Goal: Information Seeking & Learning: Find specific page/section

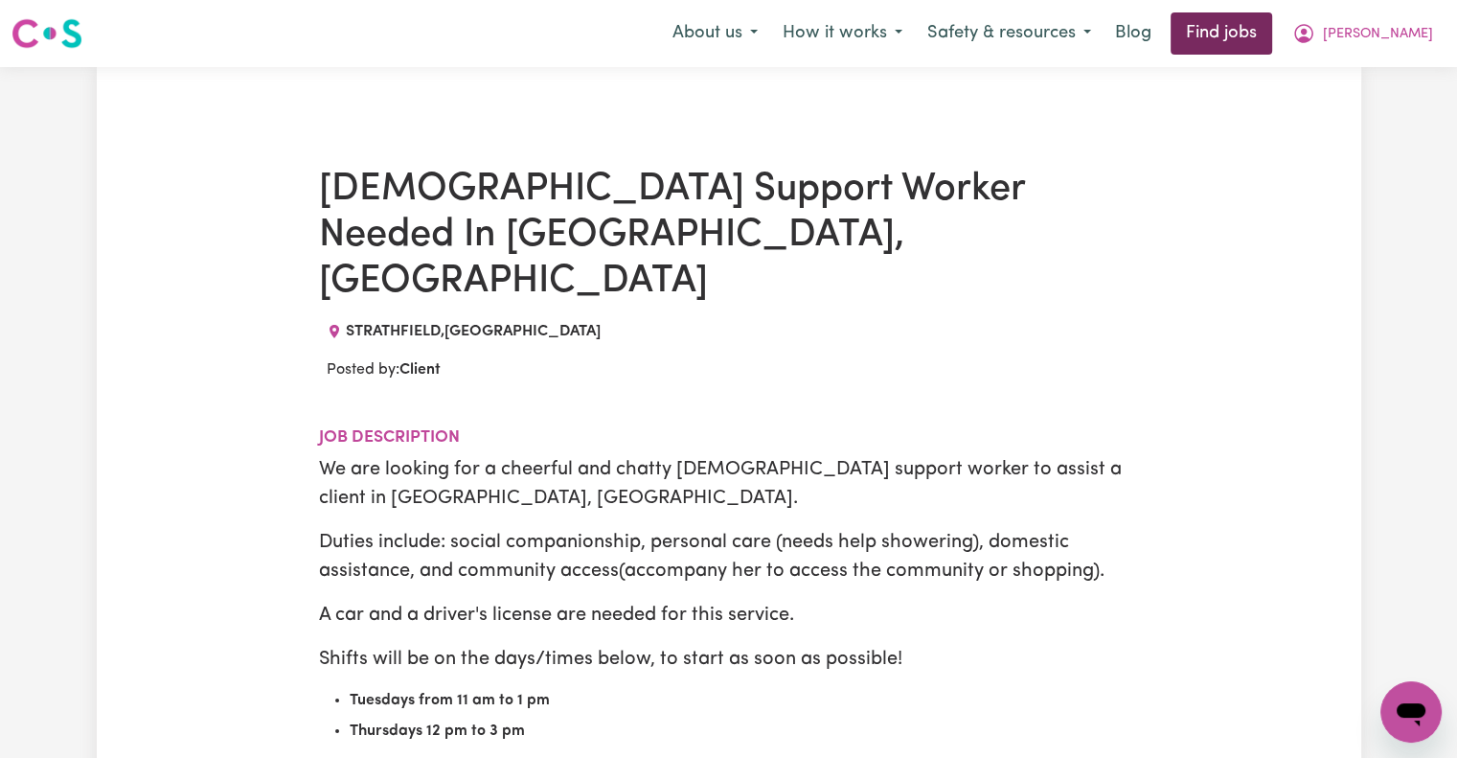
click at [1272, 39] on link "Find jobs" at bounding box center [1222, 33] width 102 height 42
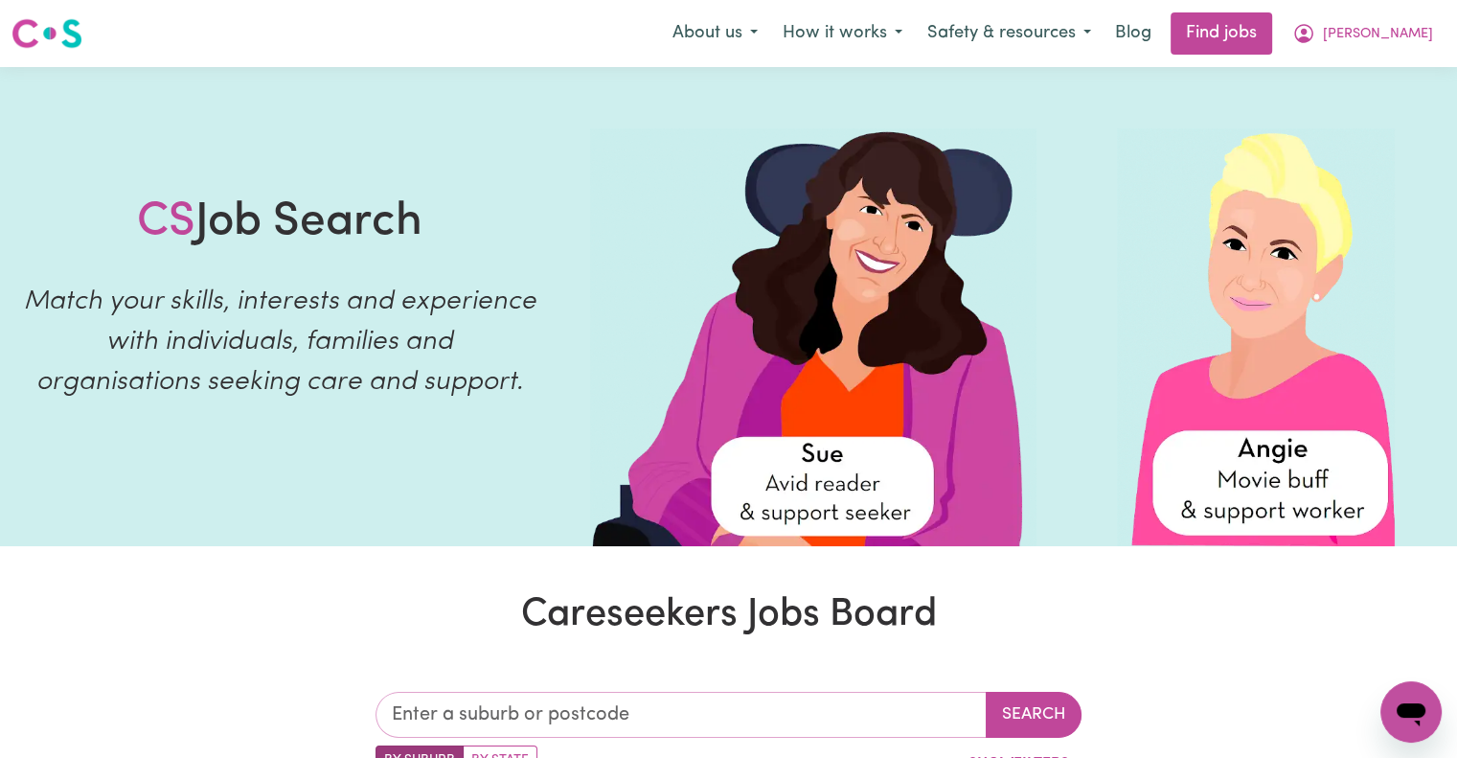
click at [843, 712] on input "text" at bounding box center [681, 715] width 611 height 46
type input "lidc"
type input "lidcOMBE, [GEOGRAPHIC_DATA], 2141"
type input "lidco"
type input "lidcoMBE, [GEOGRAPHIC_DATA], 2141"
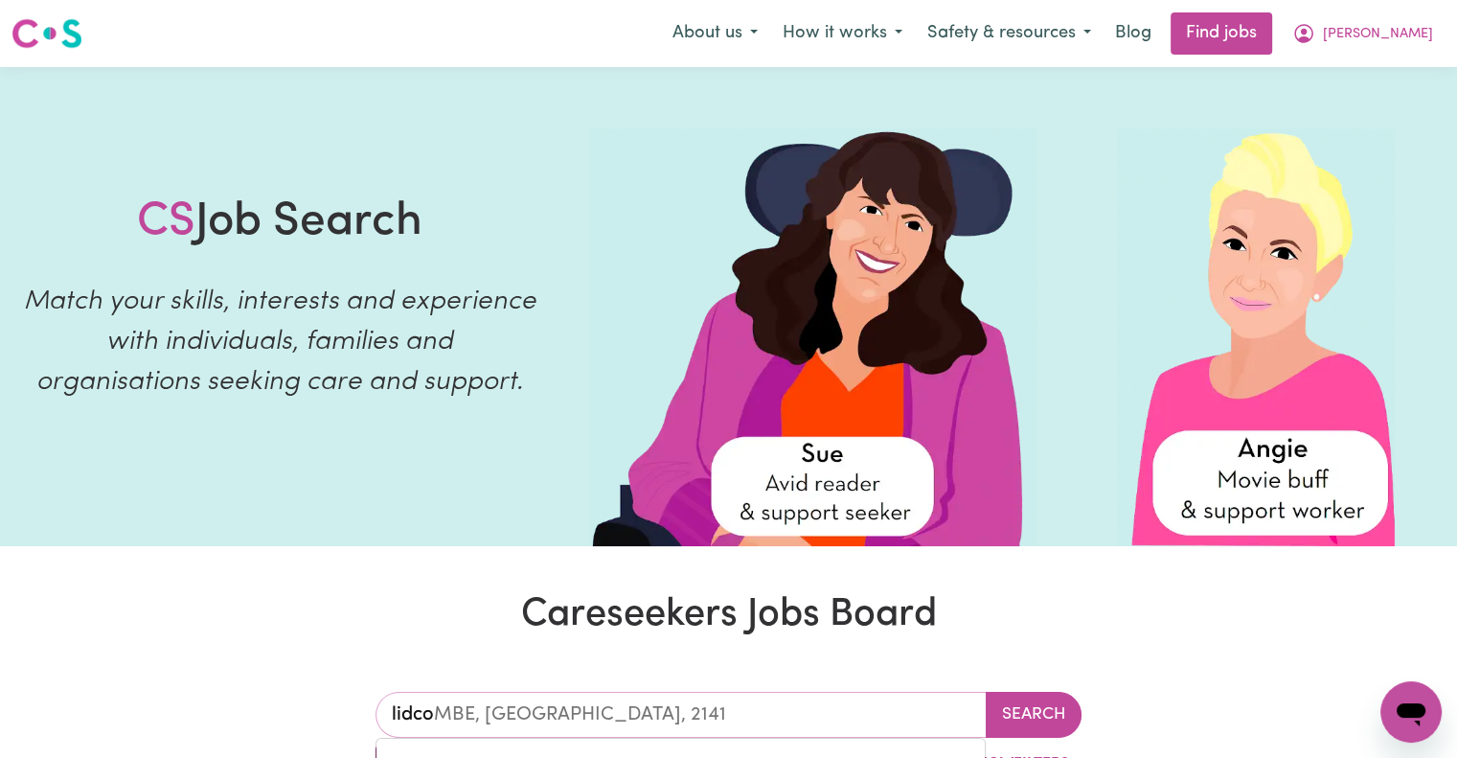
type input "lidcom"
type input "lidcomBE, [GEOGRAPHIC_DATA], 2141"
type input "lidcomb"
type input "lidcombE, [GEOGRAPHIC_DATA], 2141"
type input "lidcombe"
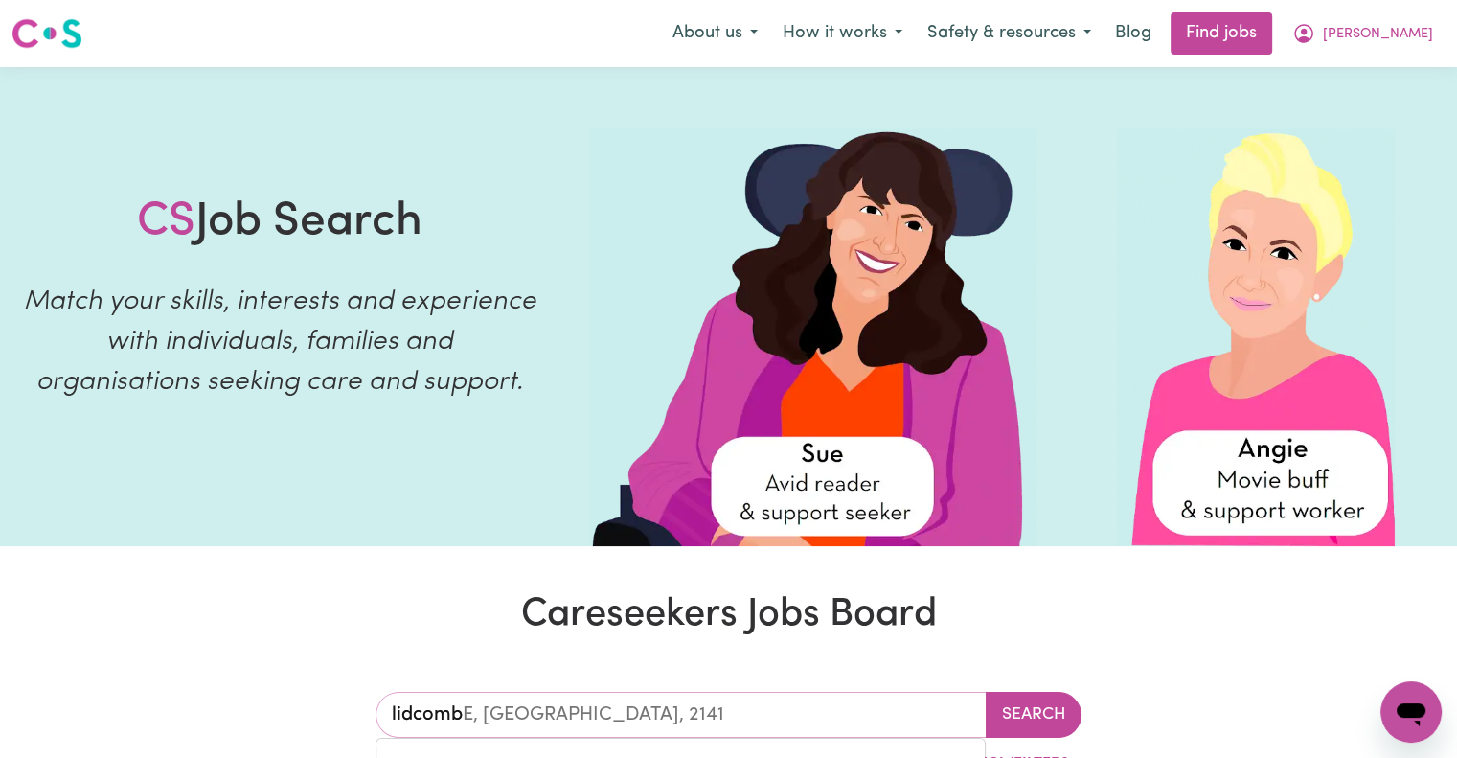
type input "[GEOGRAPHIC_DATA], [GEOGRAPHIC_DATA], 2141"
type input "lidcombe"
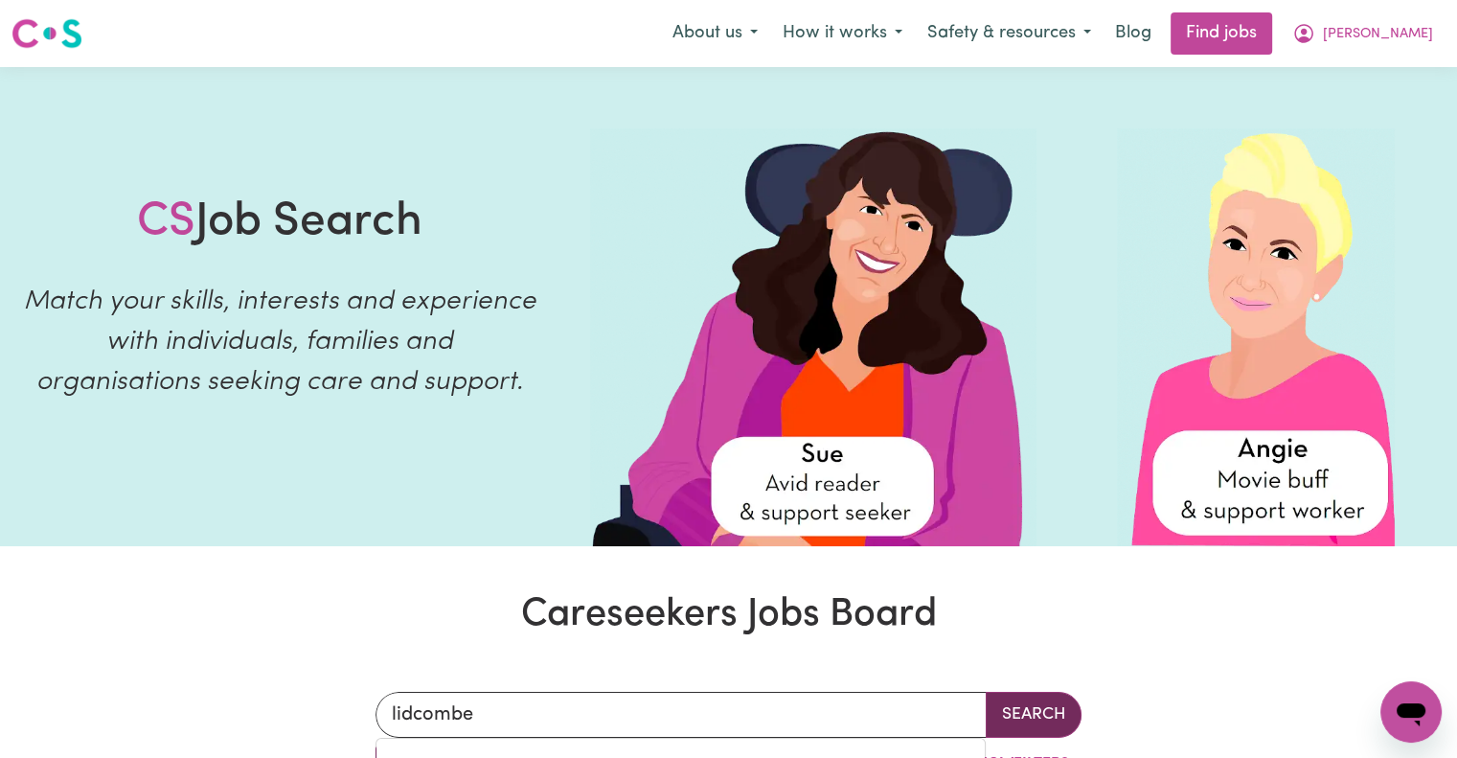
click at [1027, 713] on button "Search" at bounding box center [1034, 715] width 96 height 46
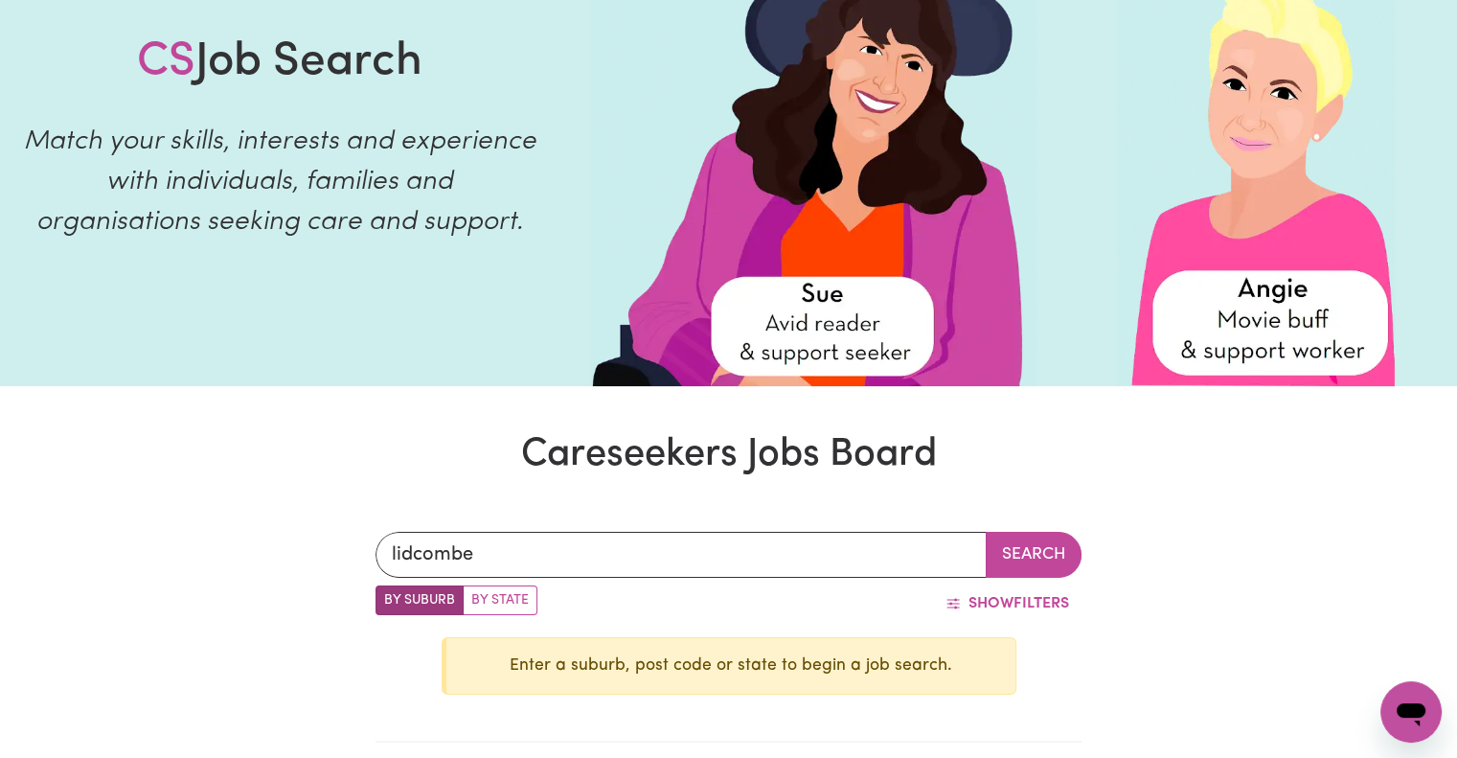
scroll to position [161, 0]
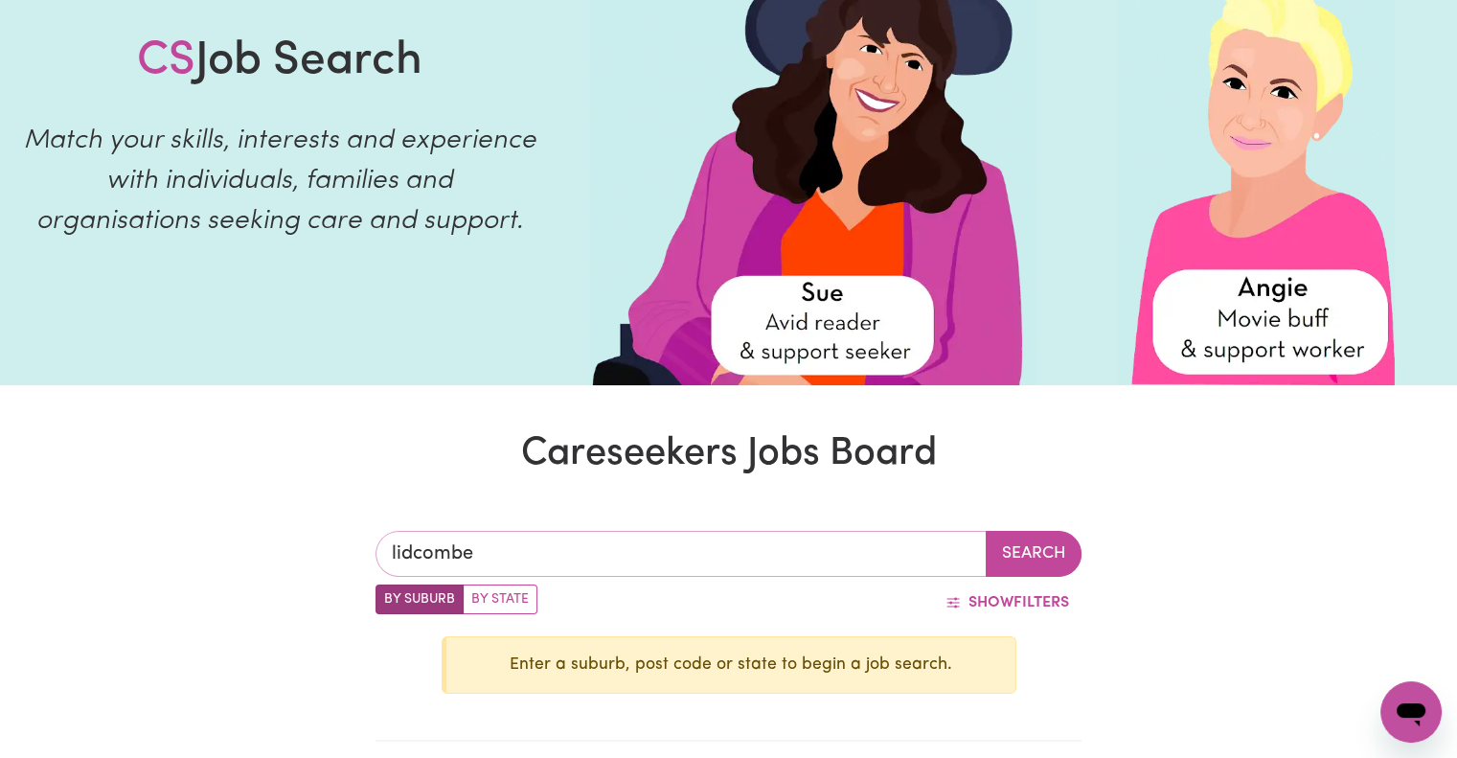
type input "[GEOGRAPHIC_DATA], [GEOGRAPHIC_DATA], 2141"
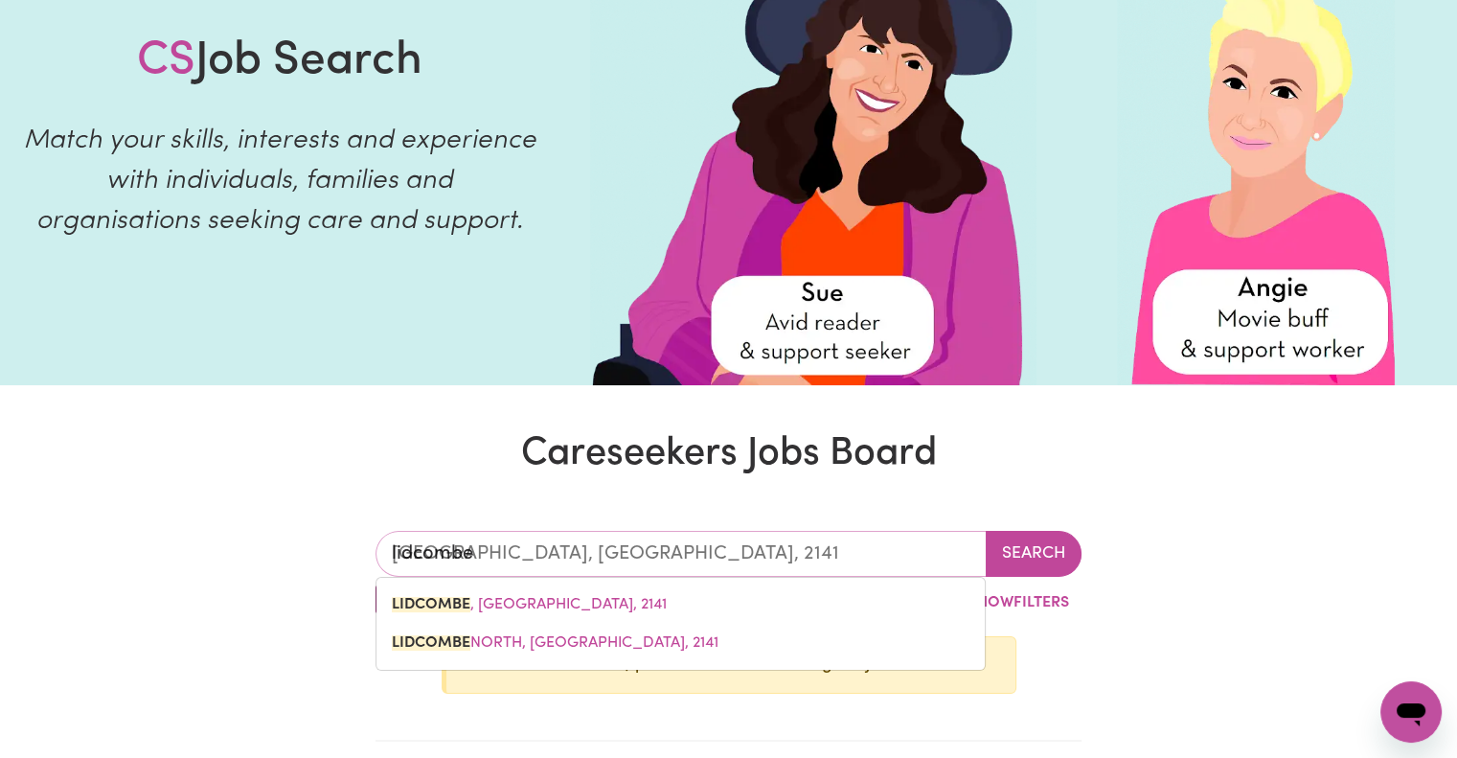
click at [711, 551] on input "lidcombe" at bounding box center [681, 554] width 611 height 46
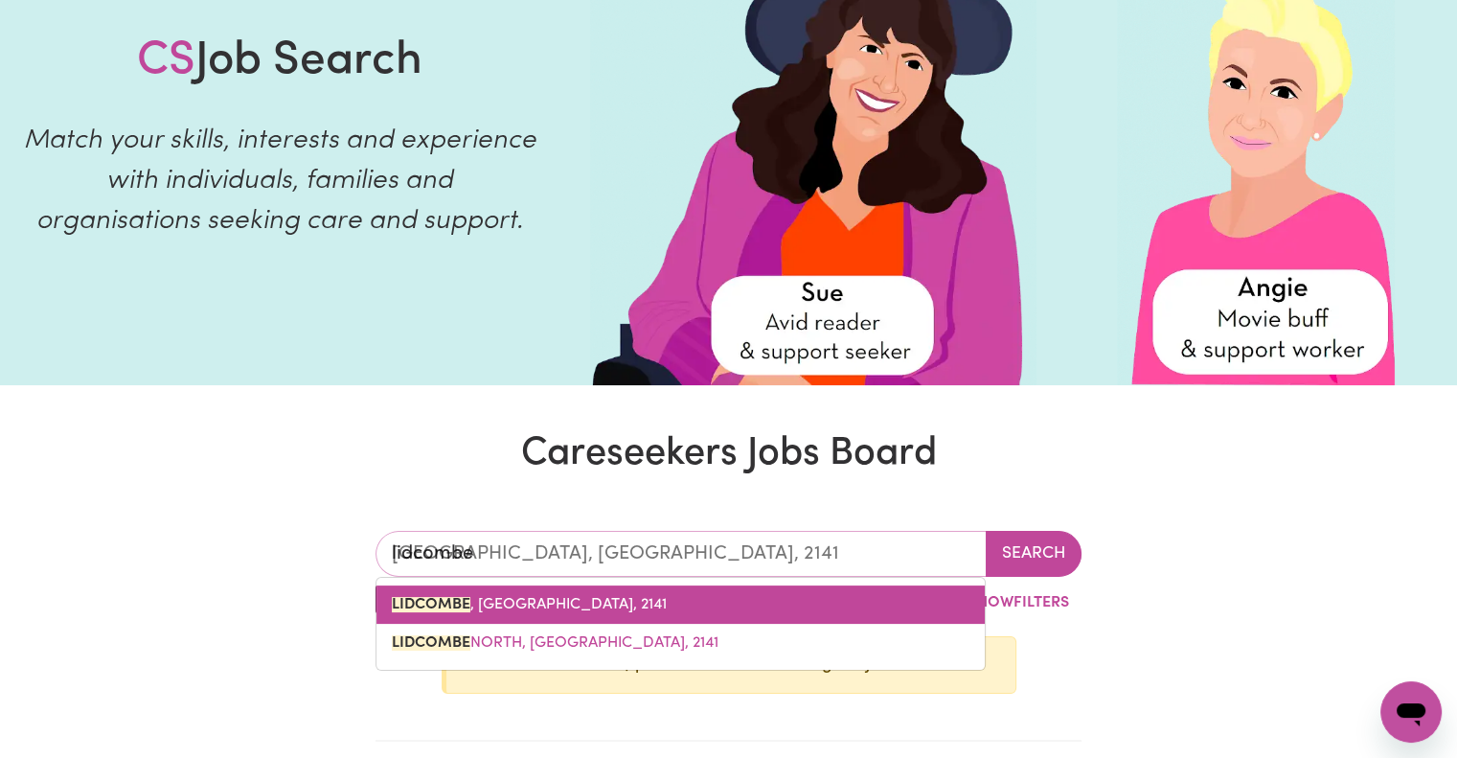
click at [594, 609] on span "[GEOGRAPHIC_DATA] , [GEOGRAPHIC_DATA], 2141" at bounding box center [529, 604] width 275 height 15
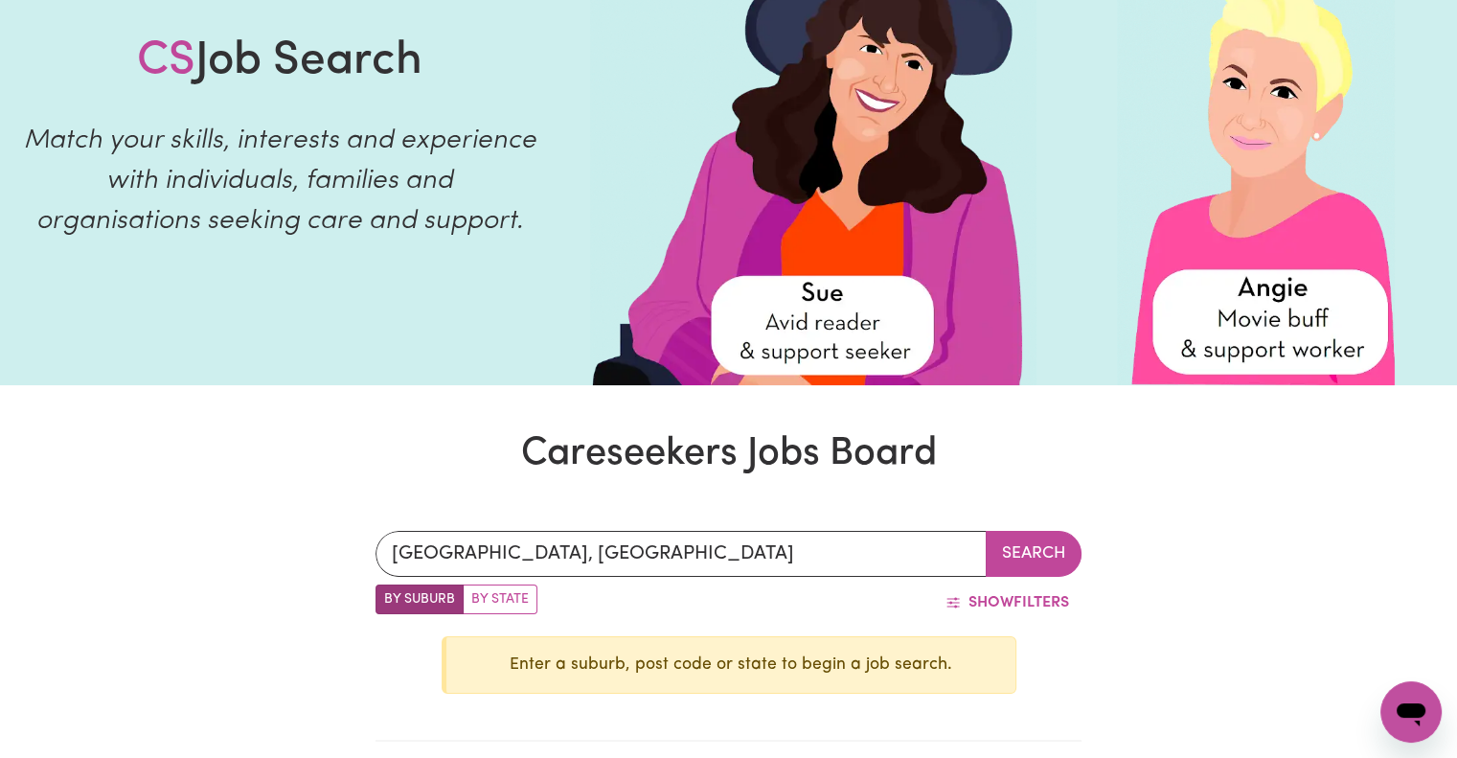
click at [1037, 553] on button "Search" at bounding box center [1034, 554] width 96 height 46
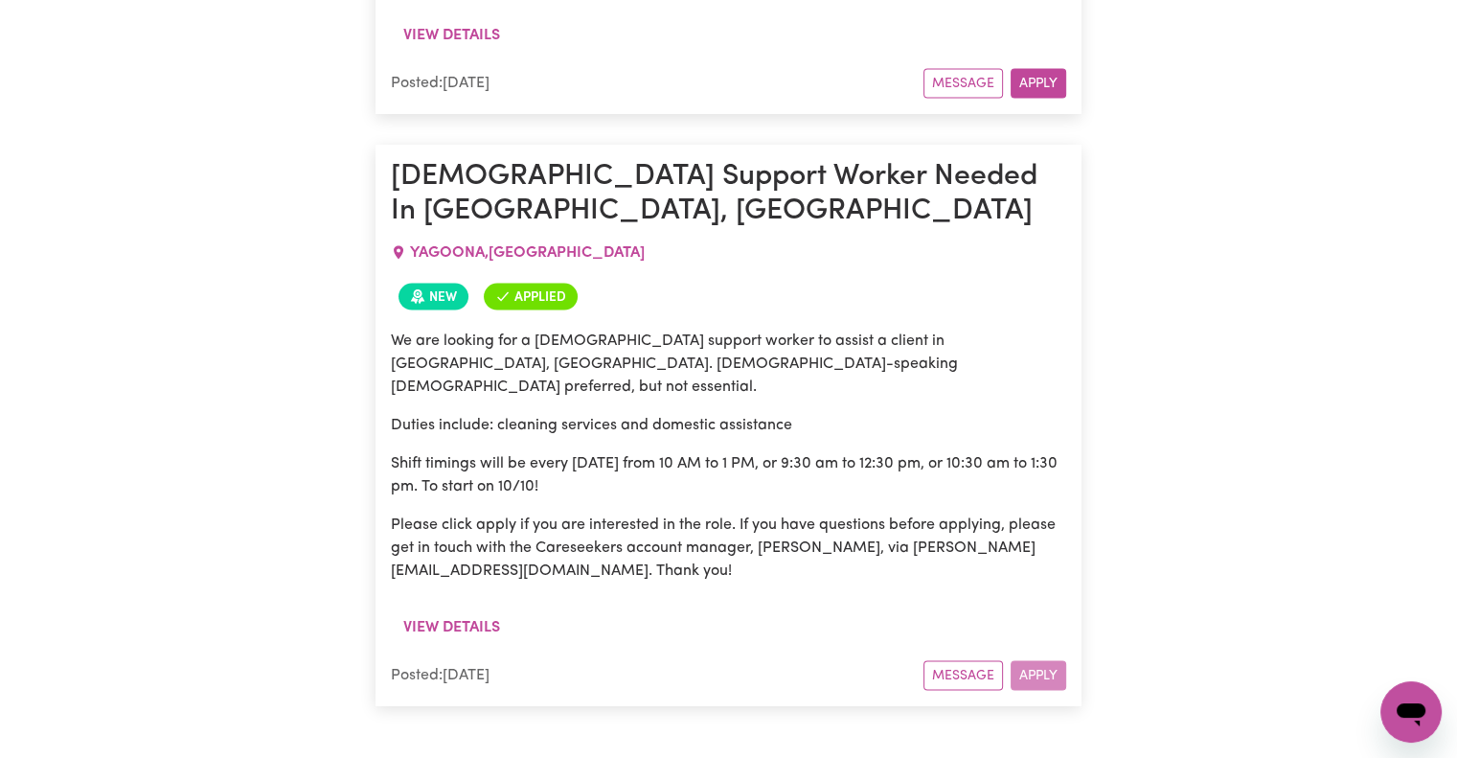
scroll to position [3731, 0]
